Goal: Understand process/instructions: Learn how to perform a task or action

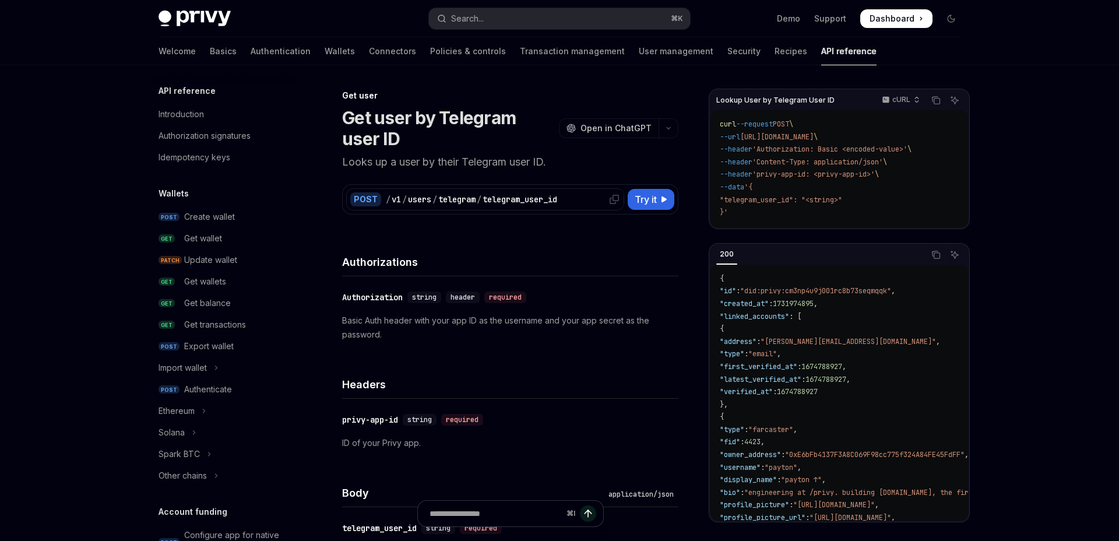
scroll to position [1137, 0]
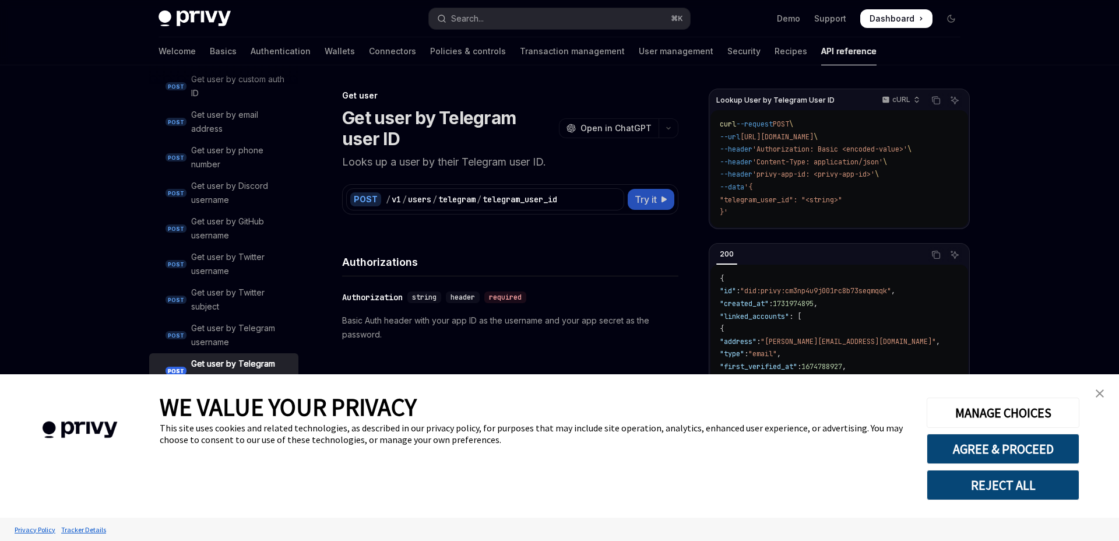
click at [646, 198] on span "Try it" at bounding box center [646, 199] width 22 height 14
type textarea "*"
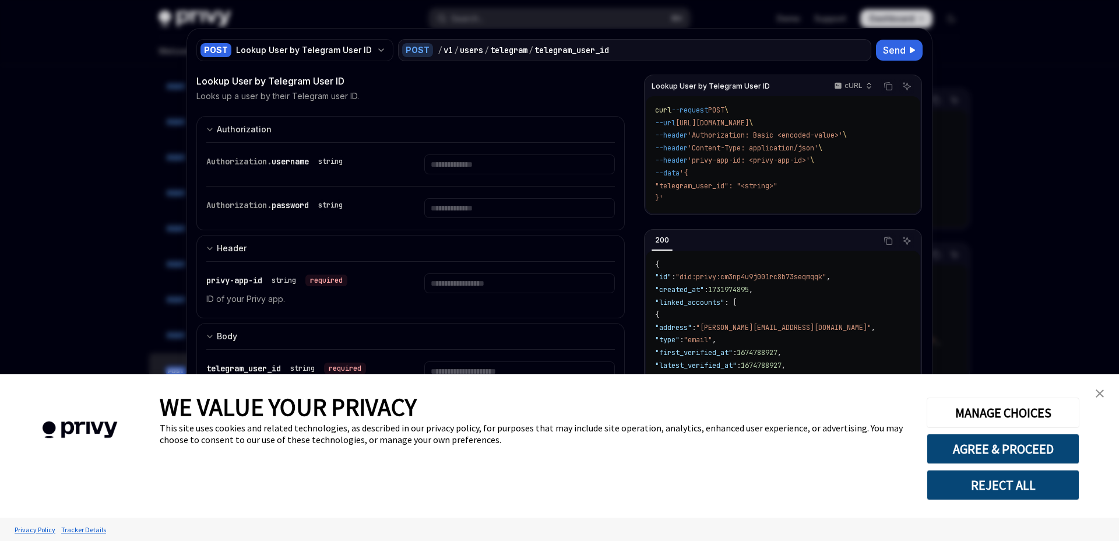
click at [987, 488] on button "REJECT ALL" at bounding box center [1003, 485] width 153 height 30
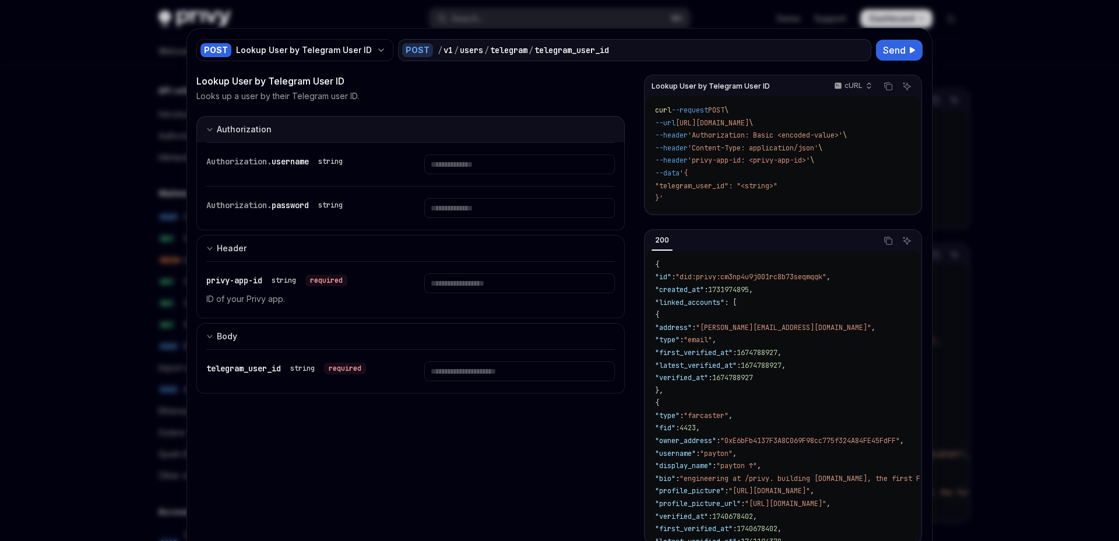
scroll to position [1137, 0]
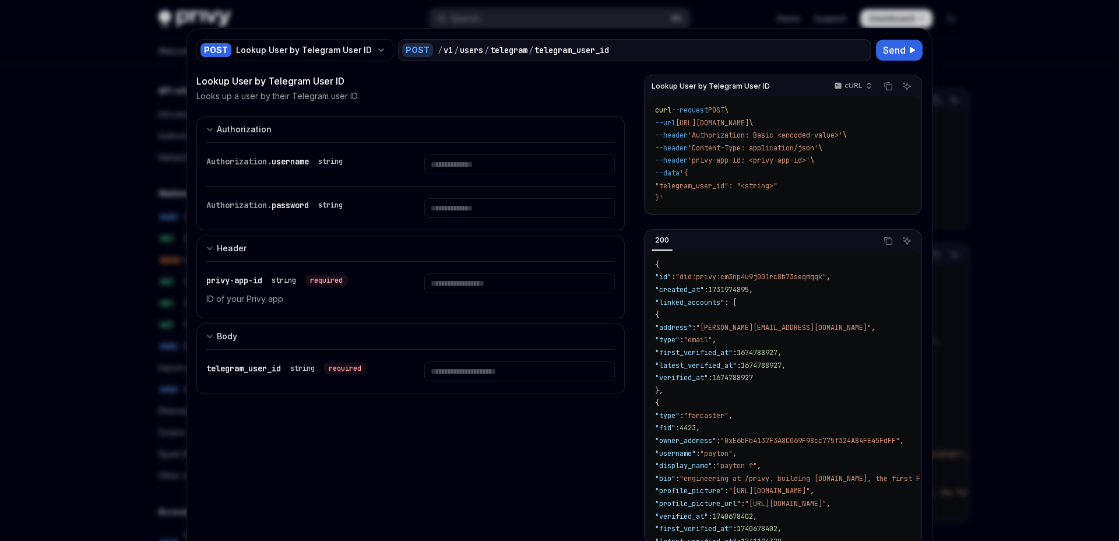
scroll to position [1137, 0]
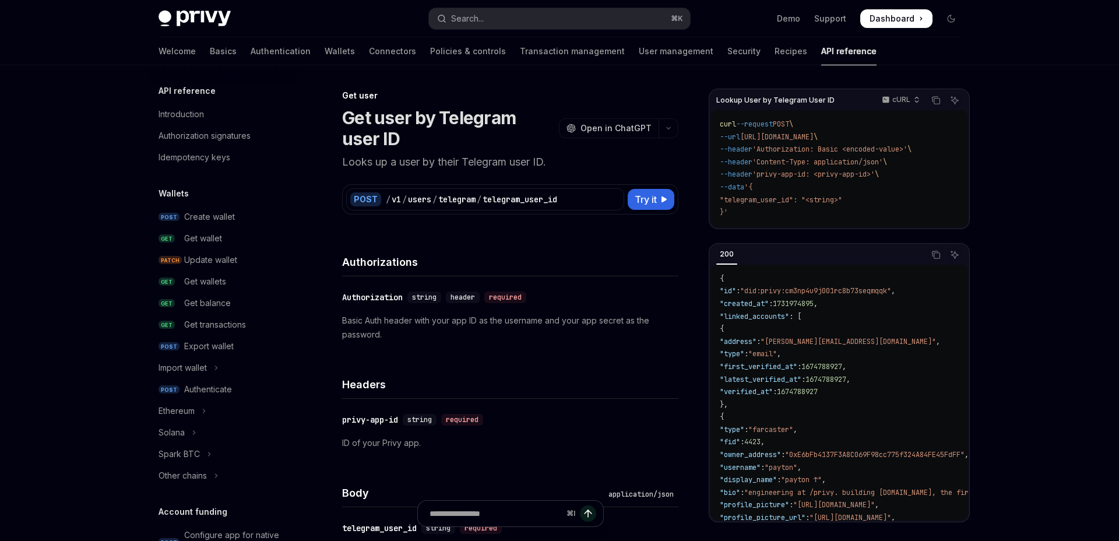
scroll to position [1137, 0]
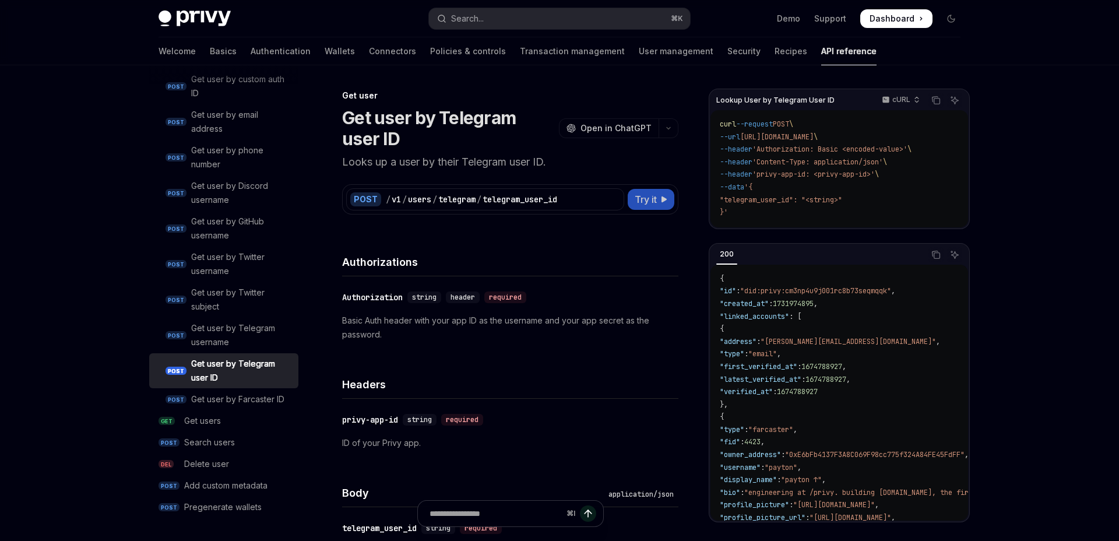
click at [652, 196] on span "Try it" at bounding box center [646, 199] width 22 height 14
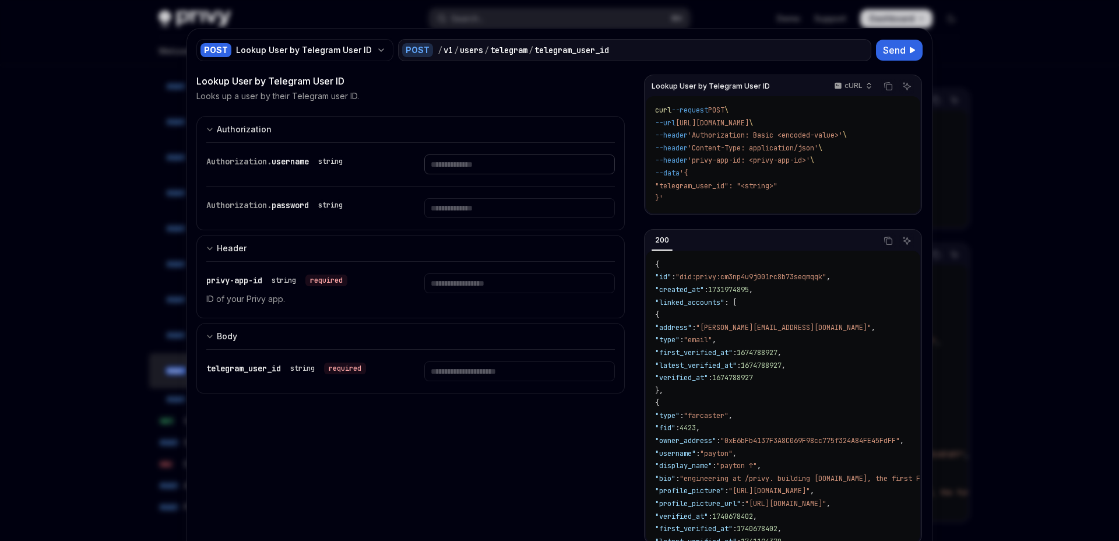
click at [439, 168] on input "Enter username" at bounding box center [519, 164] width 190 height 20
click at [455, 374] on input "Enter telegram_user_id" at bounding box center [519, 371] width 190 height 20
click at [476, 289] on input "Enter privy-app-id" at bounding box center [519, 283] width 190 height 20
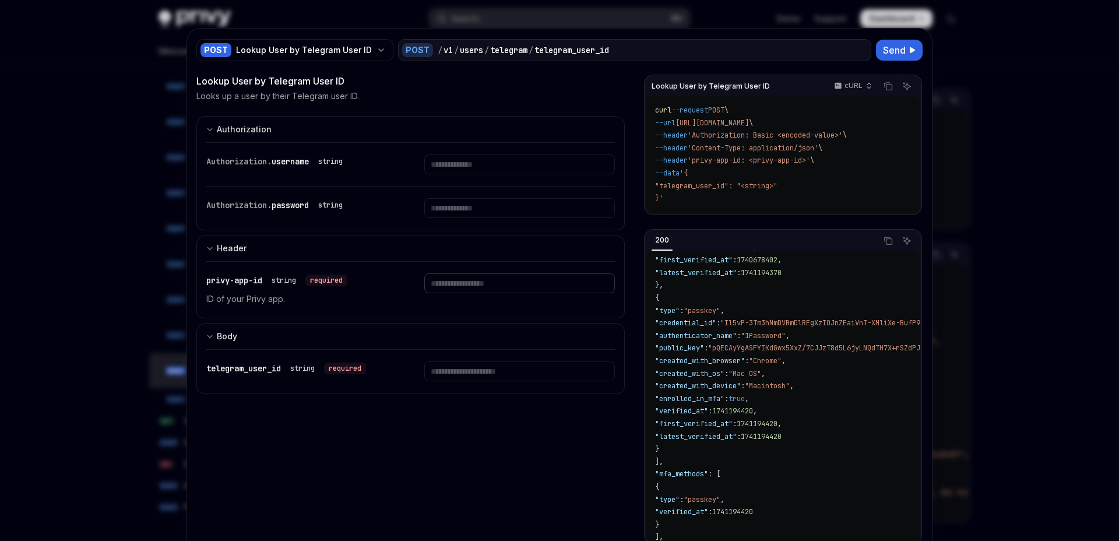
scroll to position [284, 0]
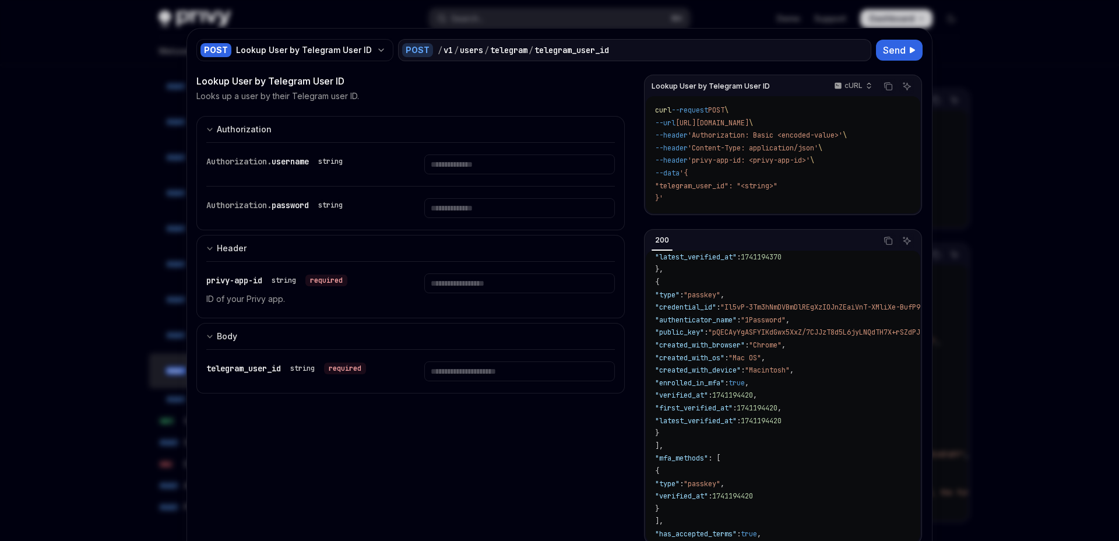
click at [1099, 150] on div at bounding box center [559, 270] width 1119 height 541
type textarea "*"
